Goal: Information Seeking & Learning: Learn about a topic

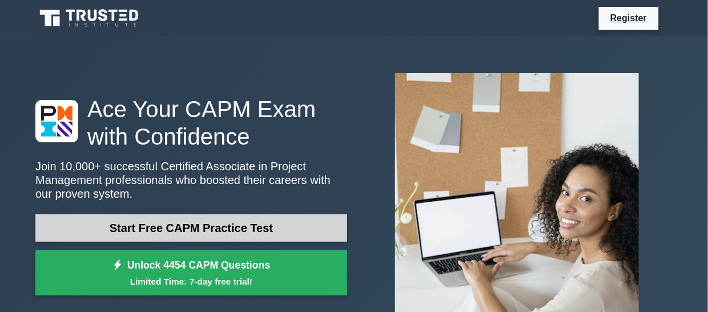
click at [274, 230] on link "Start Free CAPM Practice Test" at bounding box center [191, 227] width 312 height 27
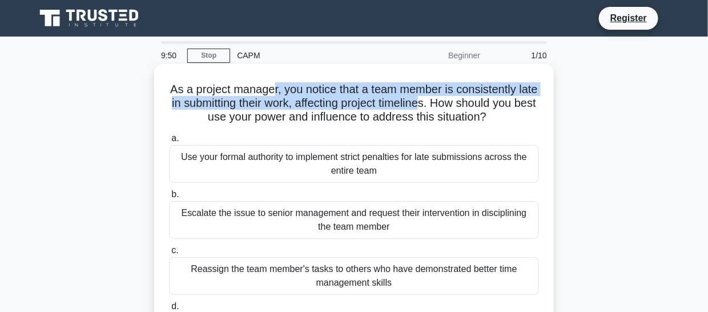
drag, startPoint x: 282, startPoint y: 91, endPoint x: 460, endPoint y: 107, distance: 178.3
click at [460, 107] on h5 "As a project manager, you notice that a team member is consistently late in sub…" at bounding box center [354, 103] width 372 height 42
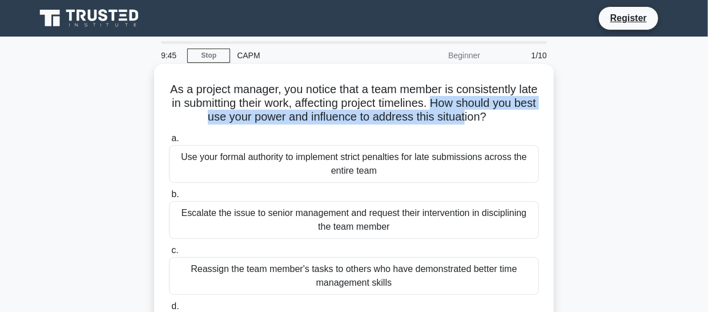
drag, startPoint x: 473, startPoint y: 107, endPoint x: 490, endPoint y: 126, distance: 25.5
click at [490, 126] on div "As a project manager, you notice that a team member is consistently late in sub…" at bounding box center [354, 216] width 391 height 294
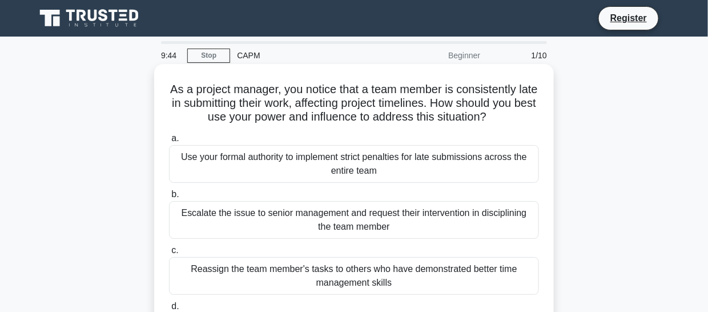
scroll to position [57, 0]
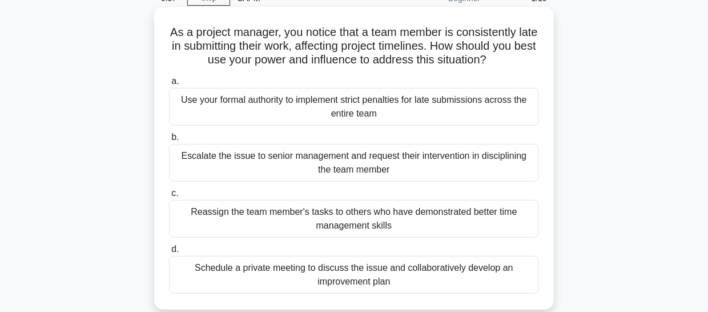
drag, startPoint x: 206, startPoint y: 153, endPoint x: 403, endPoint y: 167, distance: 197.0
click at [403, 167] on div "Escalate the issue to senior management and request their intervention in disci…" at bounding box center [354, 163] width 370 height 38
click at [169, 141] on input "b. Escalate the issue to senior management and request their intervention in di…" at bounding box center [169, 137] width 0 height 7
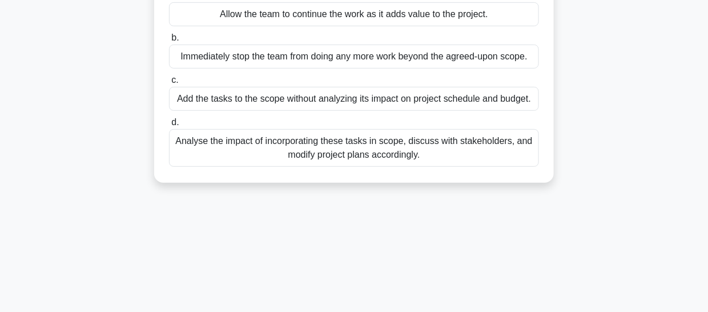
scroll to position [114, 0]
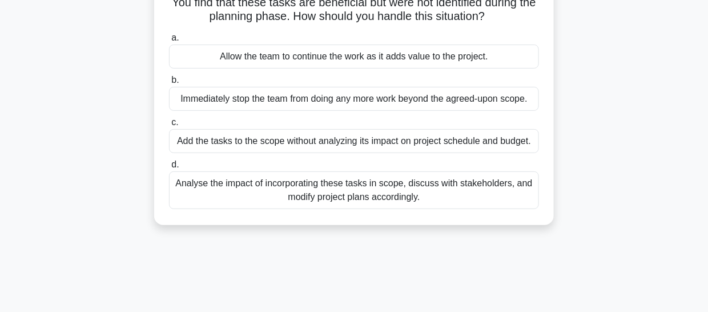
click at [357, 186] on div "Analyse the impact of incorporating these tasks in scope, discuss with stakehol…" at bounding box center [354, 190] width 370 height 38
click at [169, 168] on input "d. Analyse the impact of incorporating these tasks in scope, discuss with stake…" at bounding box center [169, 164] width 0 height 7
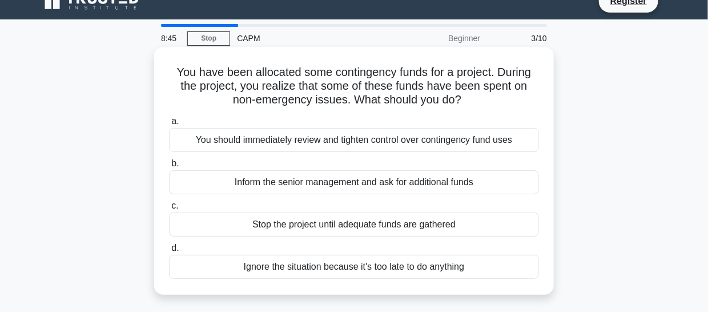
scroll to position [0, 0]
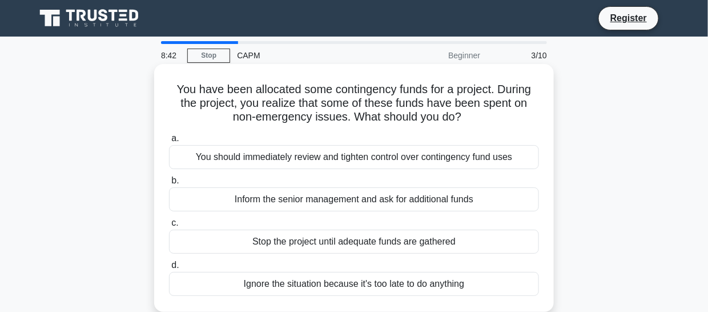
click at [346, 158] on div "You should immediately review and tighten control over contingency fund uses" at bounding box center [354, 157] width 370 height 24
click at [169, 142] on input "a. You should immediately review and tighten control over contingency fund uses" at bounding box center [169, 138] width 0 height 7
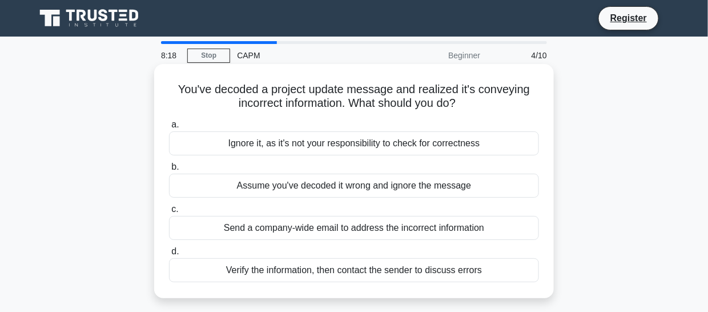
click at [268, 264] on div "Verify the information, then contact the sender to discuss errors" at bounding box center [354, 270] width 370 height 24
click at [169, 255] on input "d. Verify the information, then contact the sender to discuss errors" at bounding box center [169, 251] width 0 height 7
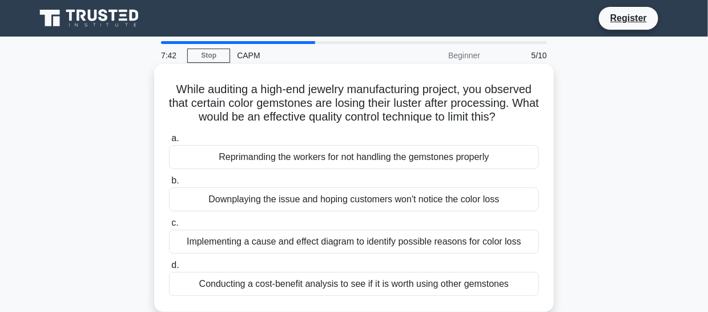
click at [280, 239] on div "Implementing a cause and effect diagram to identify possible reasons for color …" at bounding box center [354, 242] width 370 height 24
click at [169, 227] on input "c. Implementing a cause and effect diagram to identify possible reasons for col…" at bounding box center [169, 222] width 0 height 7
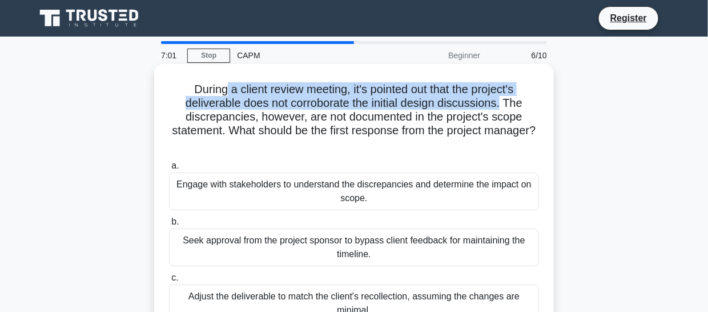
drag, startPoint x: 220, startPoint y: 95, endPoint x: 505, endPoint y: 106, distance: 284.6
click at [505, 106] on h5 "During a client review meeting, it's pointed out that the project's deliverable…" at bounding box center [354, 117] width 372 height 70
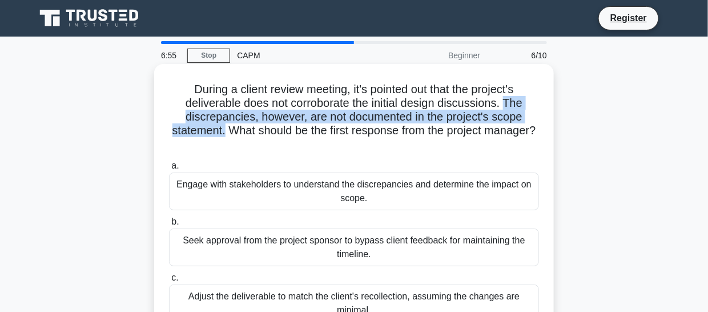
drag, startPoint x: 509, startPoint y: 102, endPoint x: 250, endPoint y: 131, distance: 261.6
click at [250, 131] on h5 "During a client review meeting, it's pointed out that the project's deliverable…" at bounding box center [354, 117] width 372 height 70
drag, startPoint x: 263, startPoint y: 129, endPoint x: 392, endPoint y: 145, distance: 130.0
click at [392, 145] on h5 "During a client review meeting, it's pointed out that the project's deliverable…" at bounding box center [354, 117] width 372 height 70
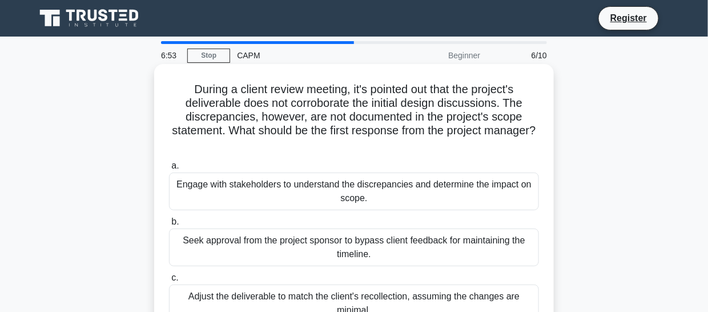
click at [392, 145] on h5 "During a client review meeting, it's pointed out that the project's deliverable…" at bounding box center [354, 117] width 372 height 70
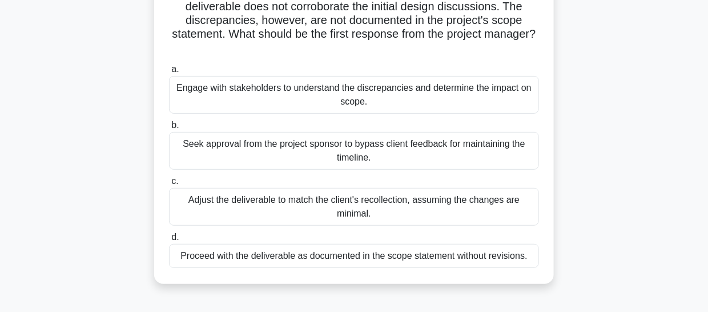
scroll to position [114, 0]
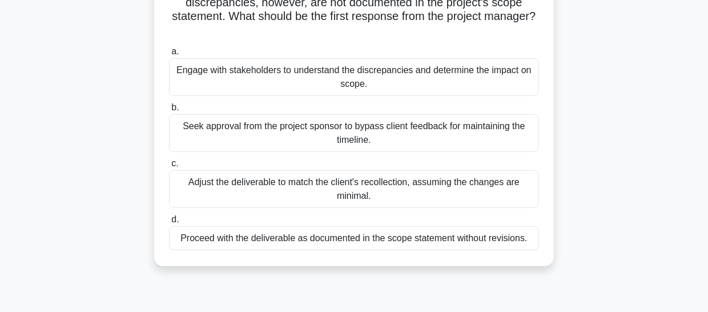
click at [247, 77] on div "Engage with stakeholders to understand the discrepancies and determine the impa…" at bounding box center [354, 77] width 370 height 38
click at [169, 55] on input "a. Engage with stakeholders to understand the discrepancies and determine the i…" at bounding box center [169, 51] width 0 height 7
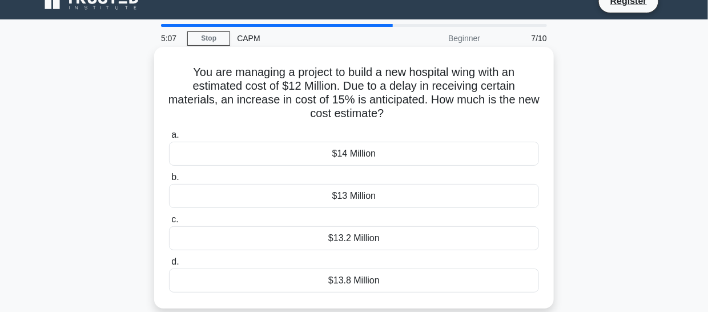
scroll to position [0, 0]
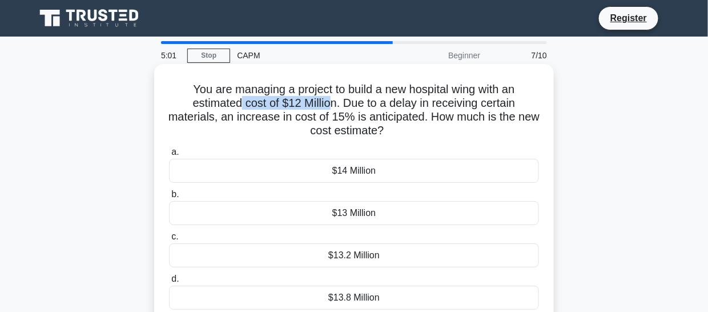
drag, startPoint x: 241, startPoint y: 101, endPoint x: 329, endPoint y: 103, distance: 88.0
click at [329, 103] on h5 "You are managing a project to build a new hospital wing with an estimated cost …" at bounding box center [354, 110] width 372 height 56
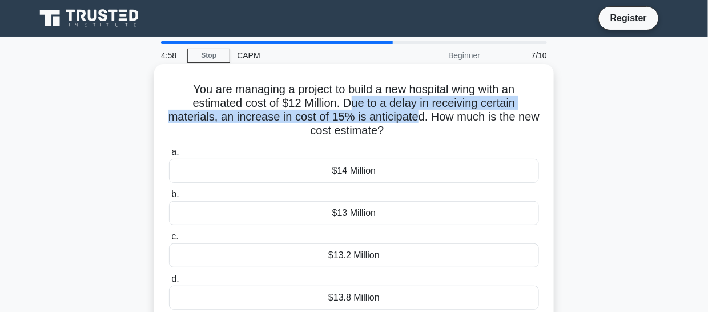
drag, startPoint x: 349, startPoint y: 103, endPoint x: 433, endPoint y: 118, distance: 85.3
click at [433, 118] on h5 "You are managing a project to build a new hospital wing with an estimated cost …" at bounding box center [354, 110] width 372 height 56
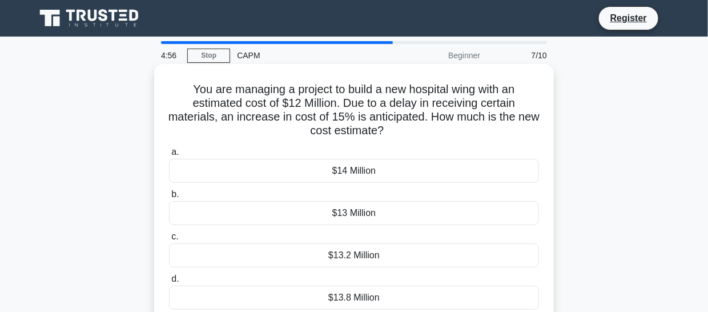
drag, startPoint x: 412, startPoint y: 131, endPoint x: 428, endPoint y: 119, distance: 19.5
click at [428, 119] on h5 "You are managing a project to build a new hospital wing with an estimated cost …" at bounding box center [354, 110] width 372 height 56
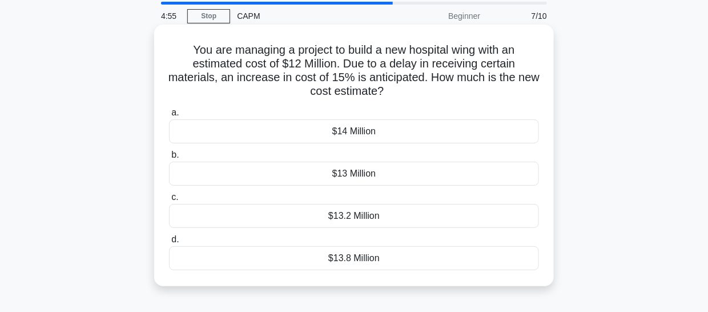
scroll to position [57, 0]
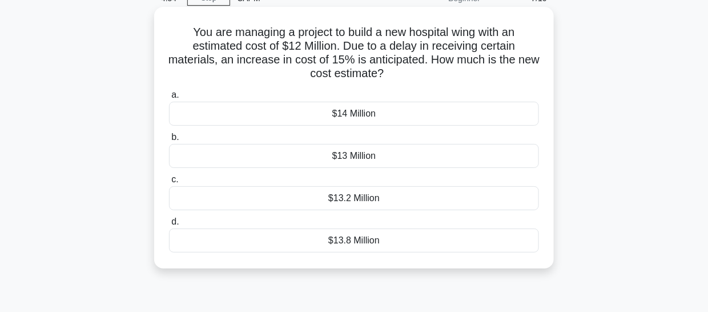
click at [378, 113] on div "$14 Million" at bounding box center [354, 114] width 370 height 24
click at [169, 99] on input "a. $14 Million" at bounding box center [169, 94] width 0 height 7
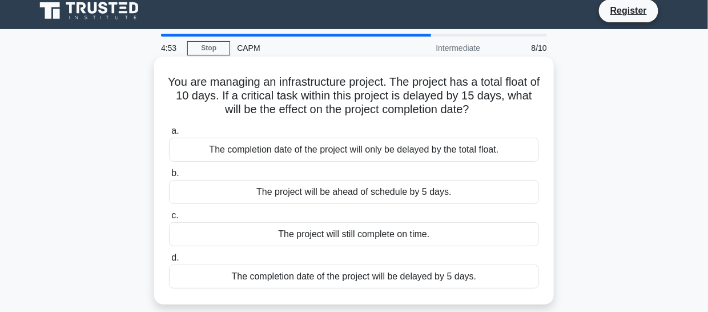
scroll to position [0, 0]
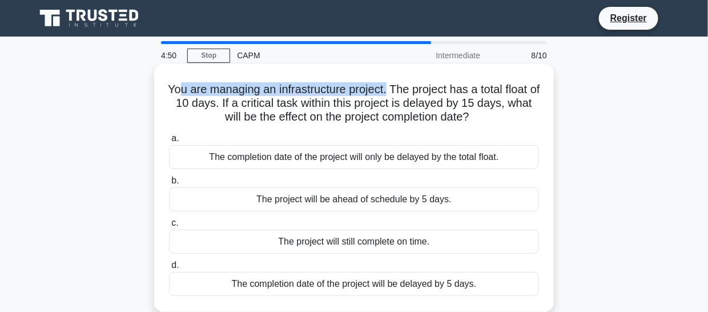
drag, startPoint x: 184, startPoint y: 93, endPoint x: 393, endPoint y: 90, distance: 208.5
click at [393, 90] on h5 "You are managing an infrastructure project. The project has a total float of 10…" at bounding box center [354, 103] width 372 height 42
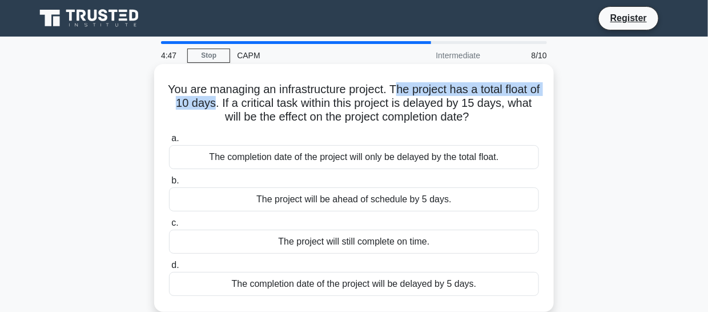
drag, startPoint x: 402, startPoint y: 90, endPoint x: 232, endPoint y: 101, distance: 170.0
click at [232, 101] on h5 "You are managing an infrastructure project. The project has a total float of 10…" at bounding box center [354, 103] width 372 height 42
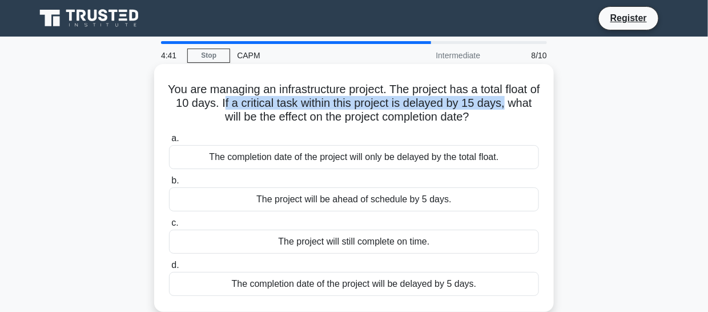
drag, startPoint x: 242, startPoint y: 101, endPoint x: 527, endPoint y: 107, distance: 285.1
click at [527, 107] on h5 "You are managing an infrastructure project. The project has a total float of 10…" at bounding box center [354, 103] width 372 height 42
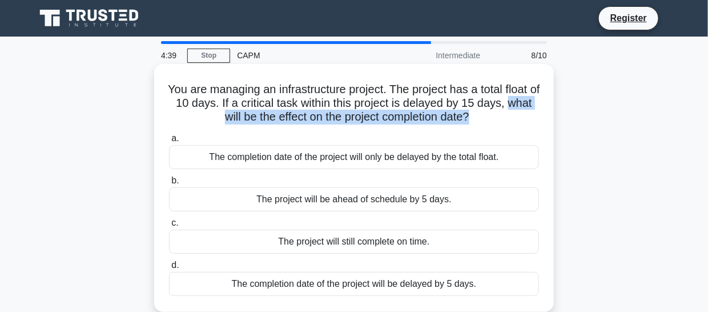
drag, startPoint x: 488, startPoint y: 118, endPoint x: 198, endPoint y: 117, distance: 289.6
click at [198, 117] on h5 "You are managing an infrastructure project. The project has a total float of 10…" at bounding box center [354, 103] width 372 height 42
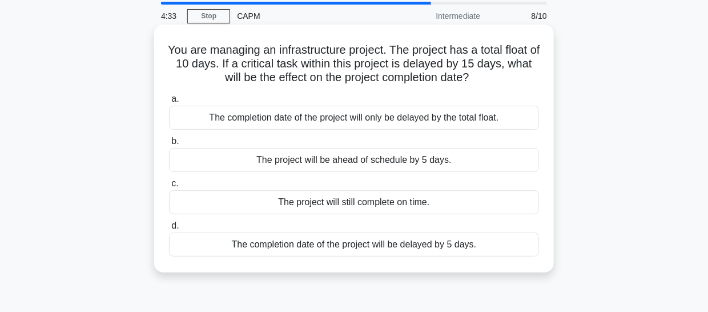
scroll to position [57, 0]
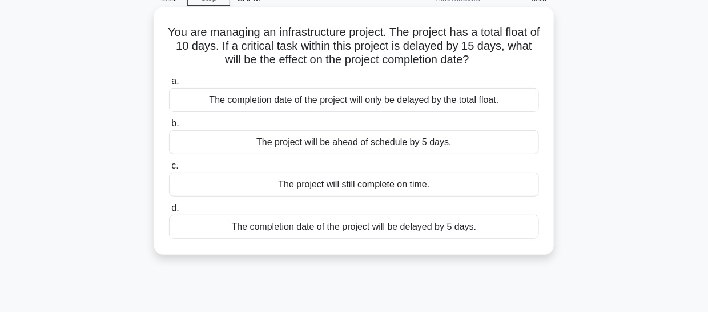
click at [326, 102] on div "The completion date of the project will only be delayed by the total float." at bounding box center [354, 100] width 370 height 24
click at [169, 85] on input "a. The completion date of the project will only be delayed by the total float." at bounding box center [169, 81] width 0 height 7
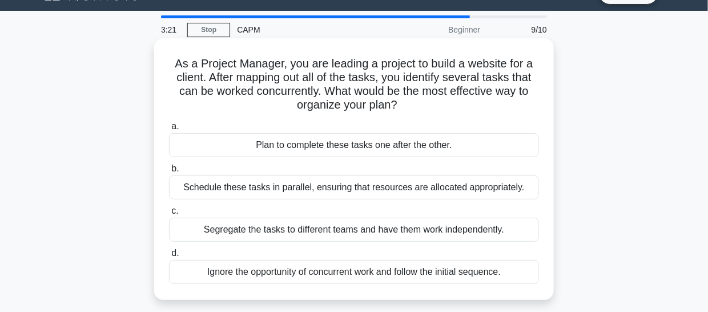
scroll to position [28, 0]
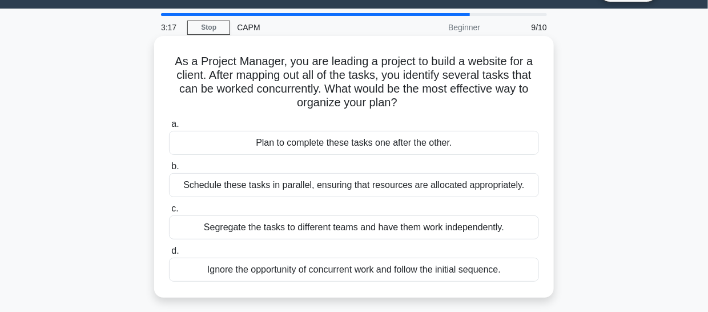
click at [351, 187] on div "Schedule these tasks in parallel, ensuring that resources are allocated appropr…" at bounding box center [354, 185] width 370 height 24
click at [169, 170] on input "b. Schedule these tasks in parallel, ensuring that resources are allocated appr…" at bounding box center [169, 166] width 0 height 7
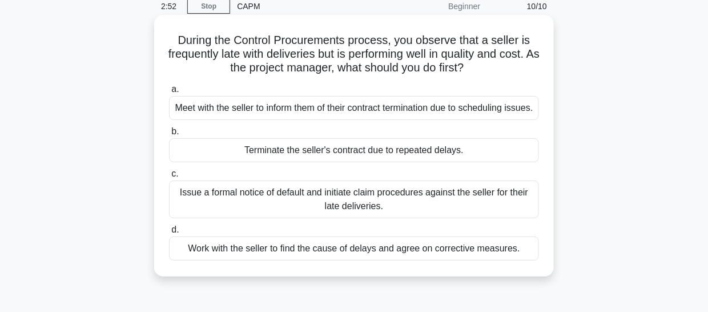
scroll to position [50, 0]
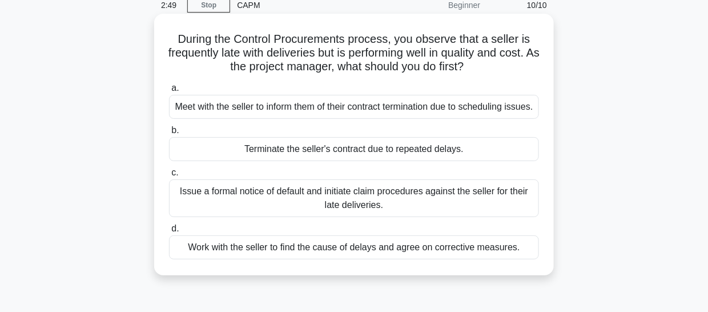
click at [422, 259] on div "Work with the seller to find the cause of delays and agree on corrective measur…" at bounding box center [354, 247] width 370 height 24
click at [169, 232] on input "d. Work with the seller to find the cause of delays and agree on corrective mea…" at bounding box center [169, 228] width 0 height 7
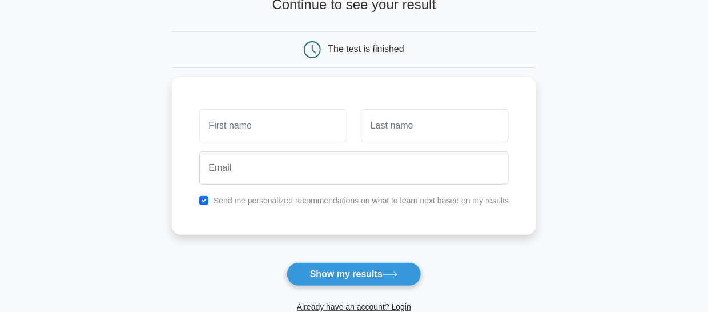
scroll to position [86, 0]
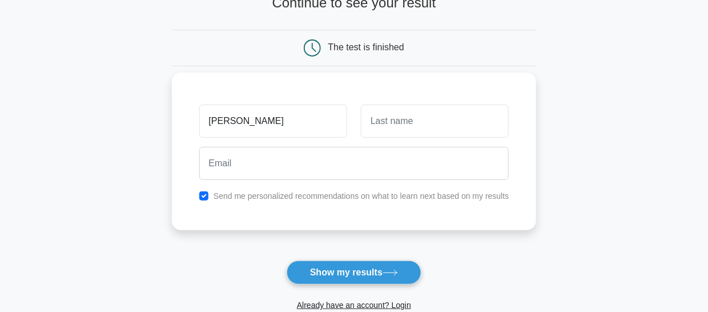
type input "[PERSON_NAME]"
click at [384, 122] on input "text" at bounding box center [435, 121] width 148 height 33
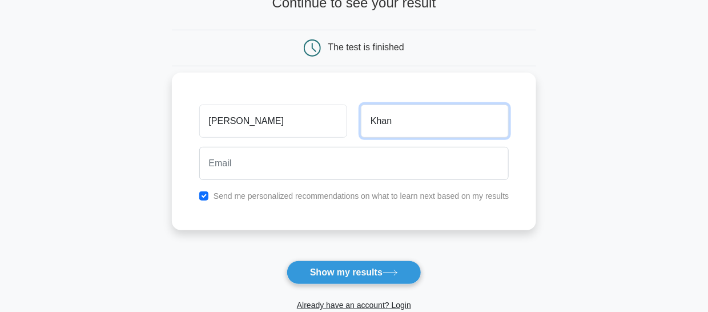
type input "Khan"
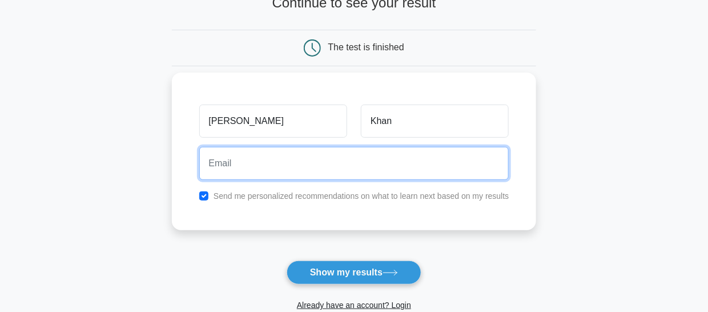
click at [276, 156] on input "email" at bounding box center [354, 163] width 310 height 33
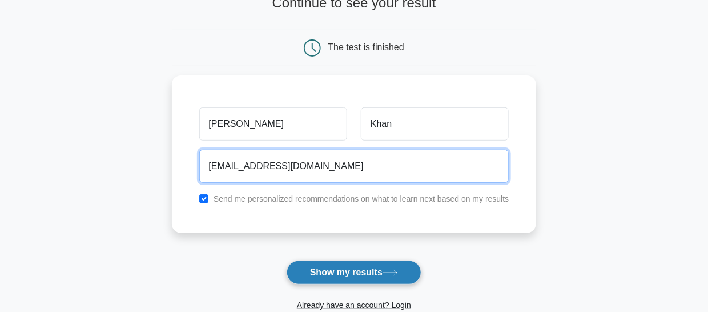
type input "tausifjunaidkhan@gmail.com"
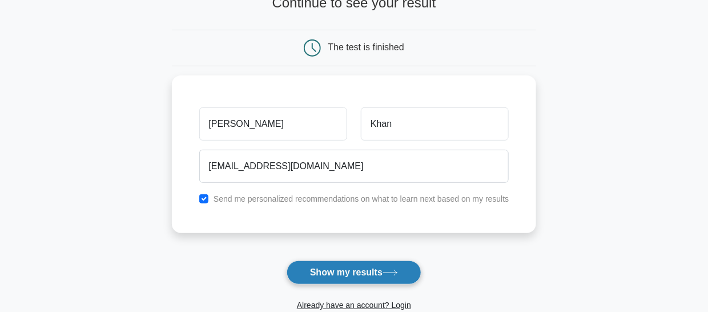
click at [336, 264] on button "Show my results" at bounding box center [354, 272] width 135 height 24
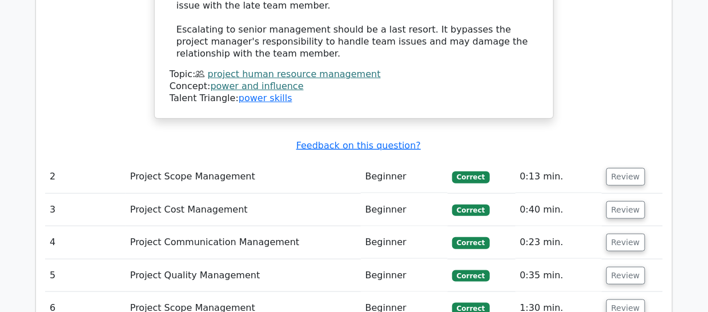
scroll to position [1656, 0]
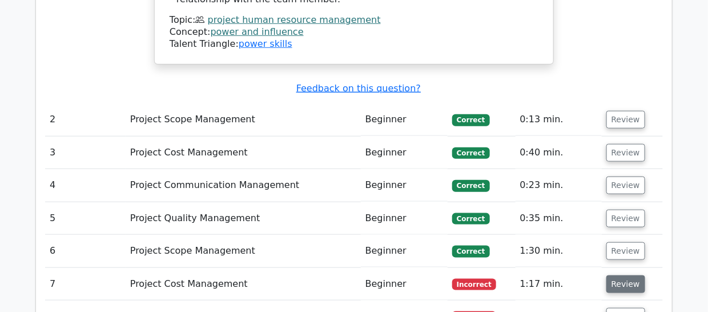
click at [609, 275] on button "Review" at bounding box center [626, 284] width 39 height 18
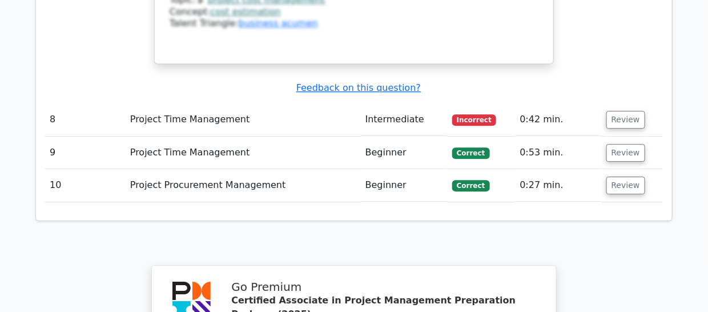
scroll to position [2285, 0]
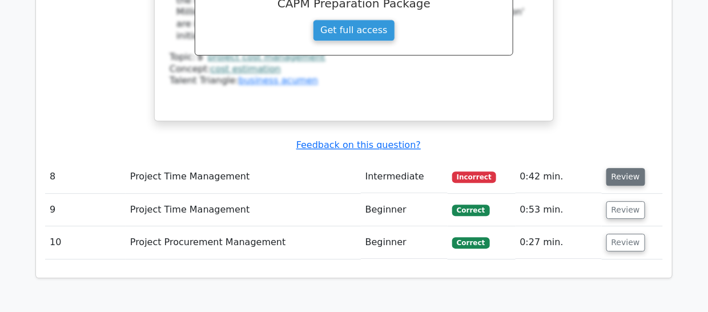
click at [621, 168] on button "Review" at bounding box center [626, 177] width 39 height 18
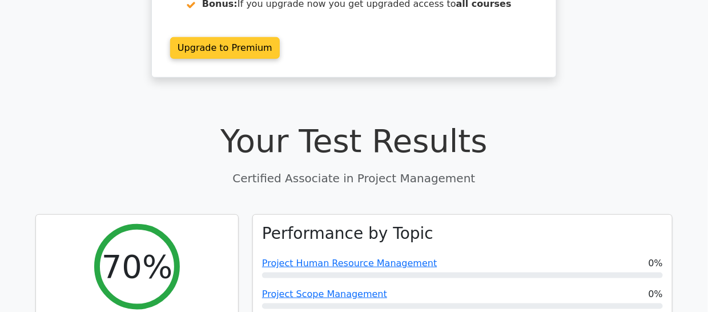
scroll to position [228, 0]
